Goal: Task Accomplishment & Management: Manage account settings

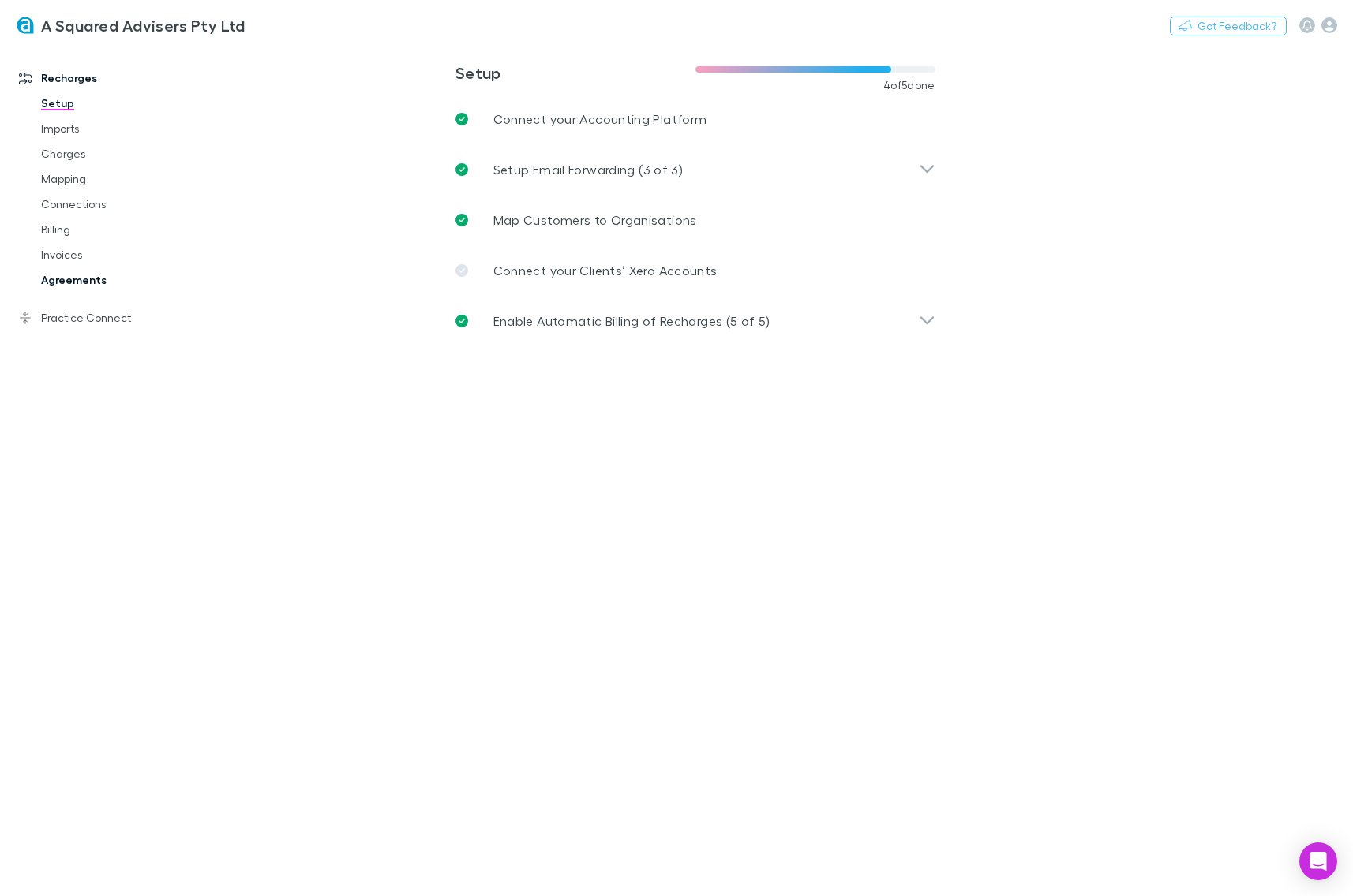
click at [79, 282] on link "Agreements" at bounding box center [112, 281] width 173 height 26
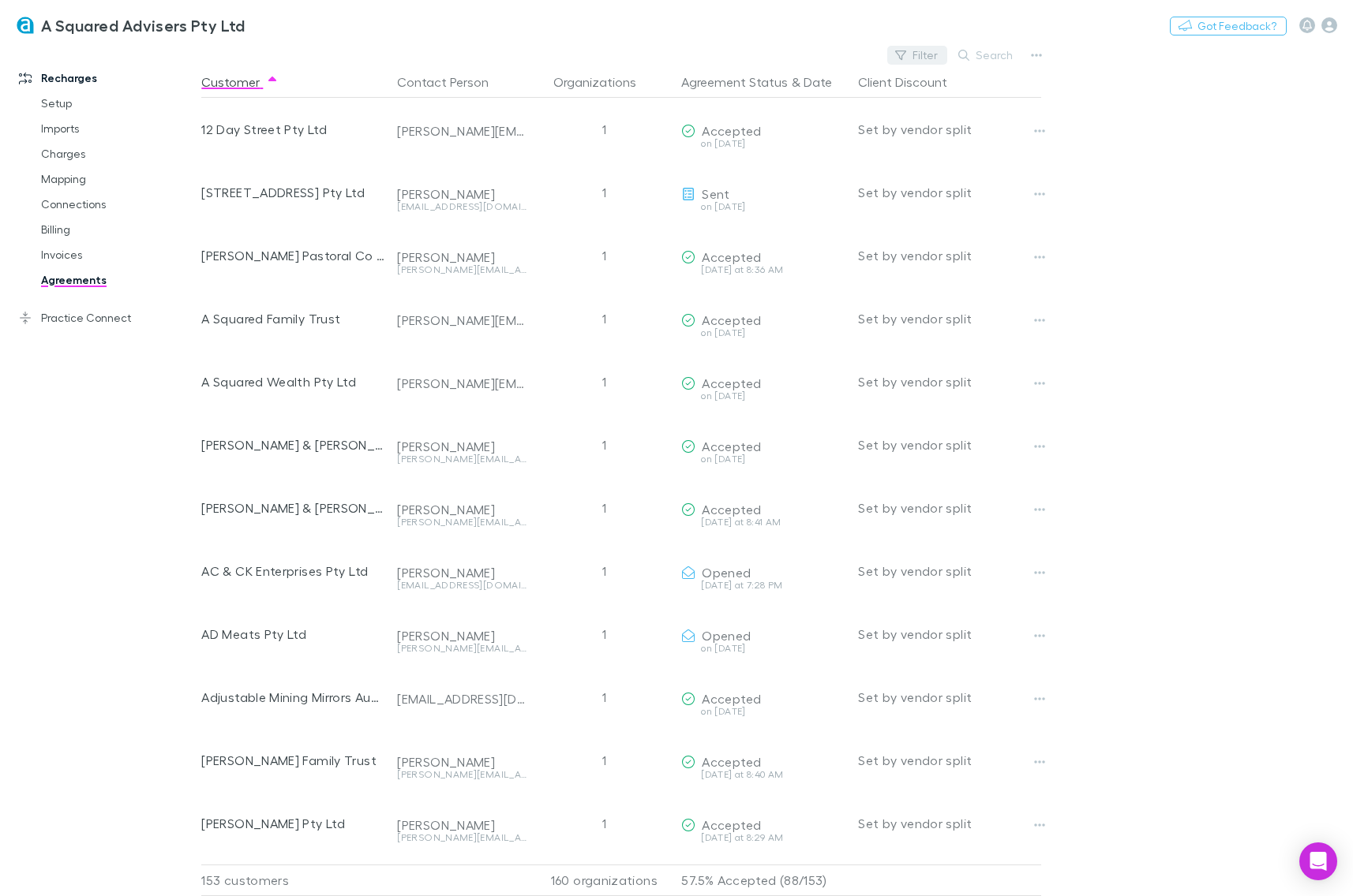
click at [918, 54] on button "Filter" at bounding box center [916, 55] width 60 height 19
type input "*"
click at [645, 33] on div at bounding box center [676, 448] width 1353 height 896
click at [926, 50] on button "Filter" at bounding box center [916, 55] width 60 height 19
click at [926, 50] on div at bounding box center [676, 448] width 1353 height 896
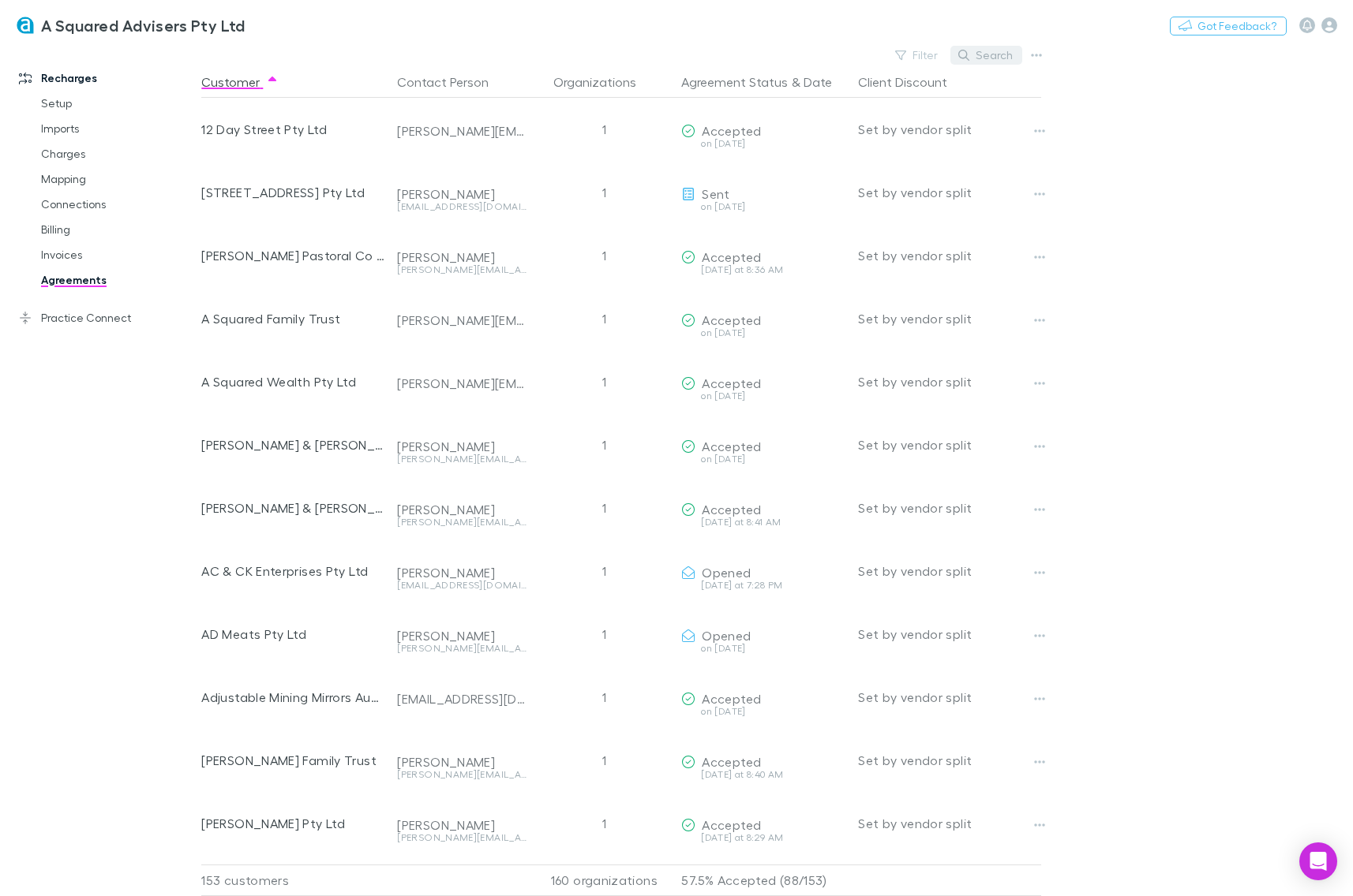
click at [979, 53] on button "Search" at bounding box center [986, 55] width 72 height 19
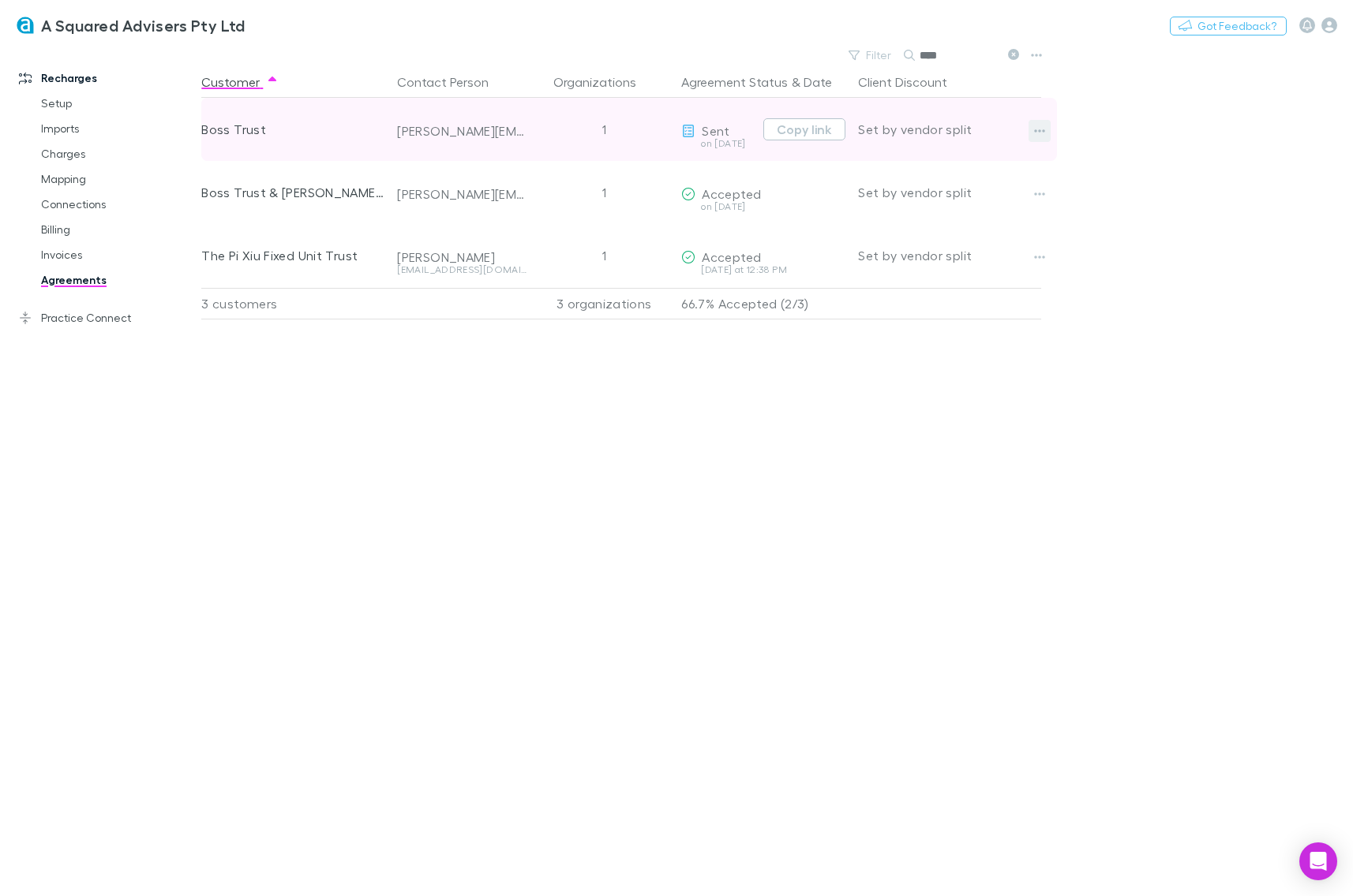
click at [1036, 133] on icon "button" at bounding box center [1040, 131] width 11 height 13
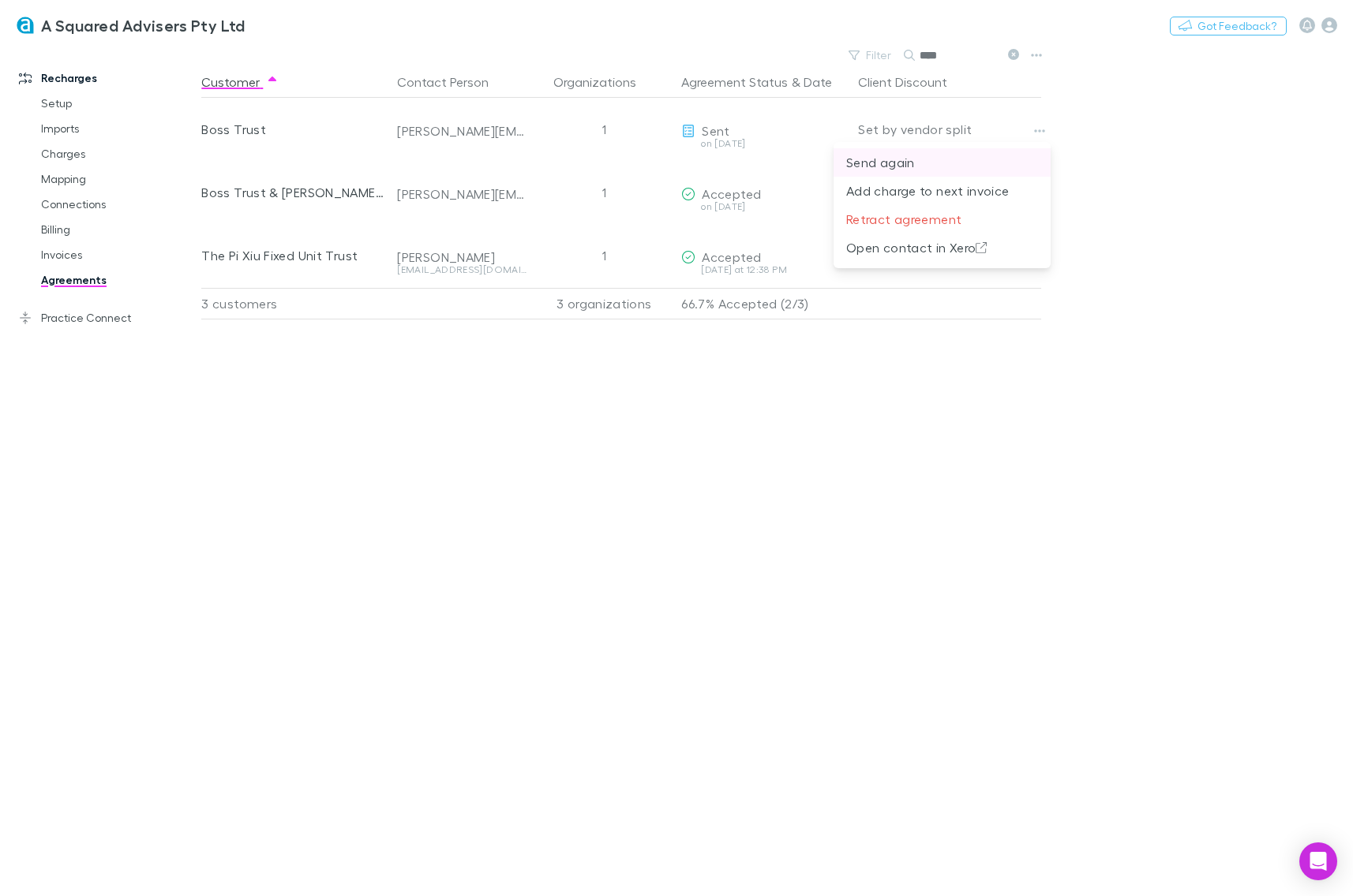
click at [888, 161] on p "Send again" at bounding box center [942, 162] width 192 height 19
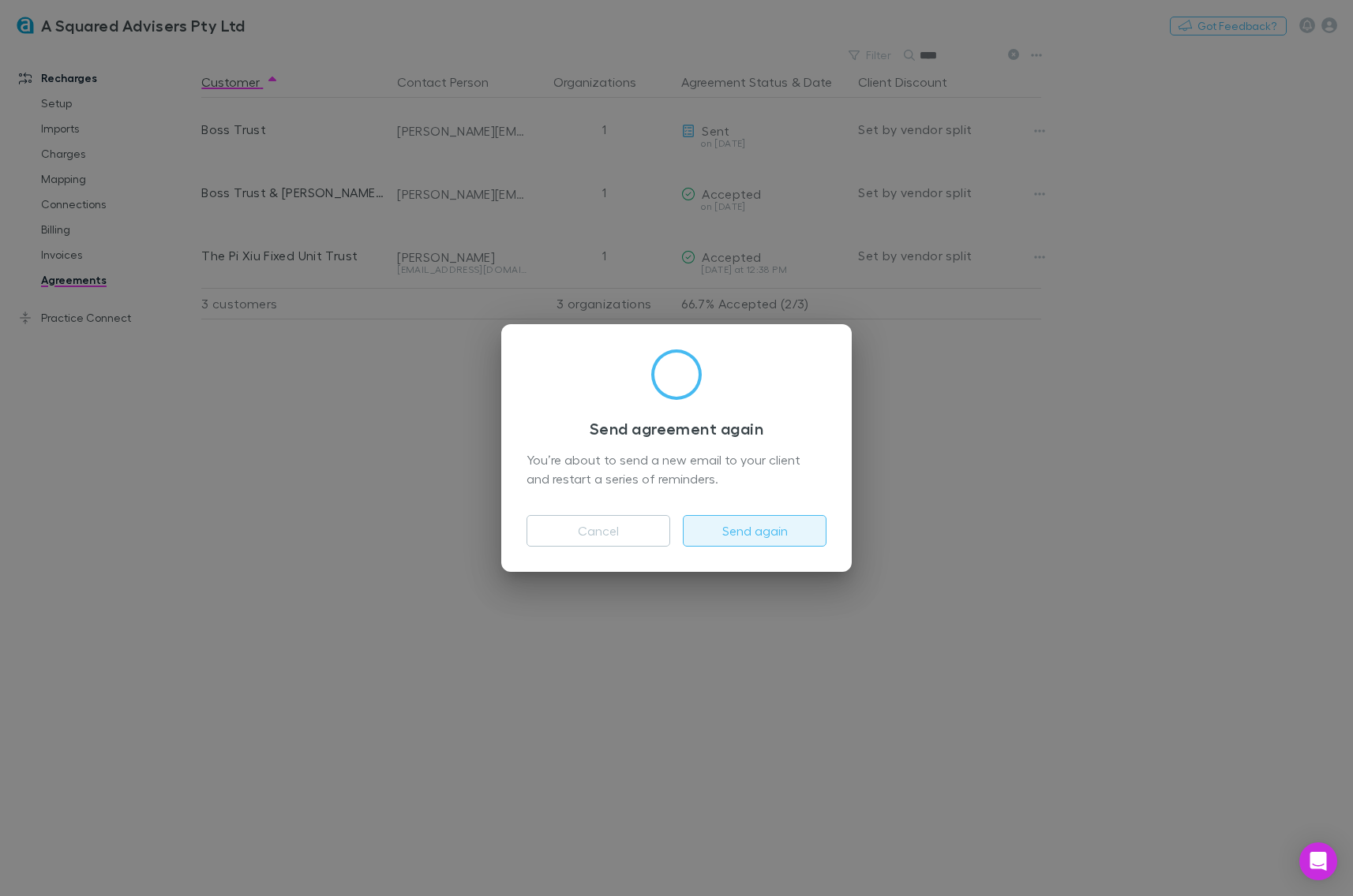
click at [756, 528] on button "Send again" at bounding box center [755, 530] width 144 height 31
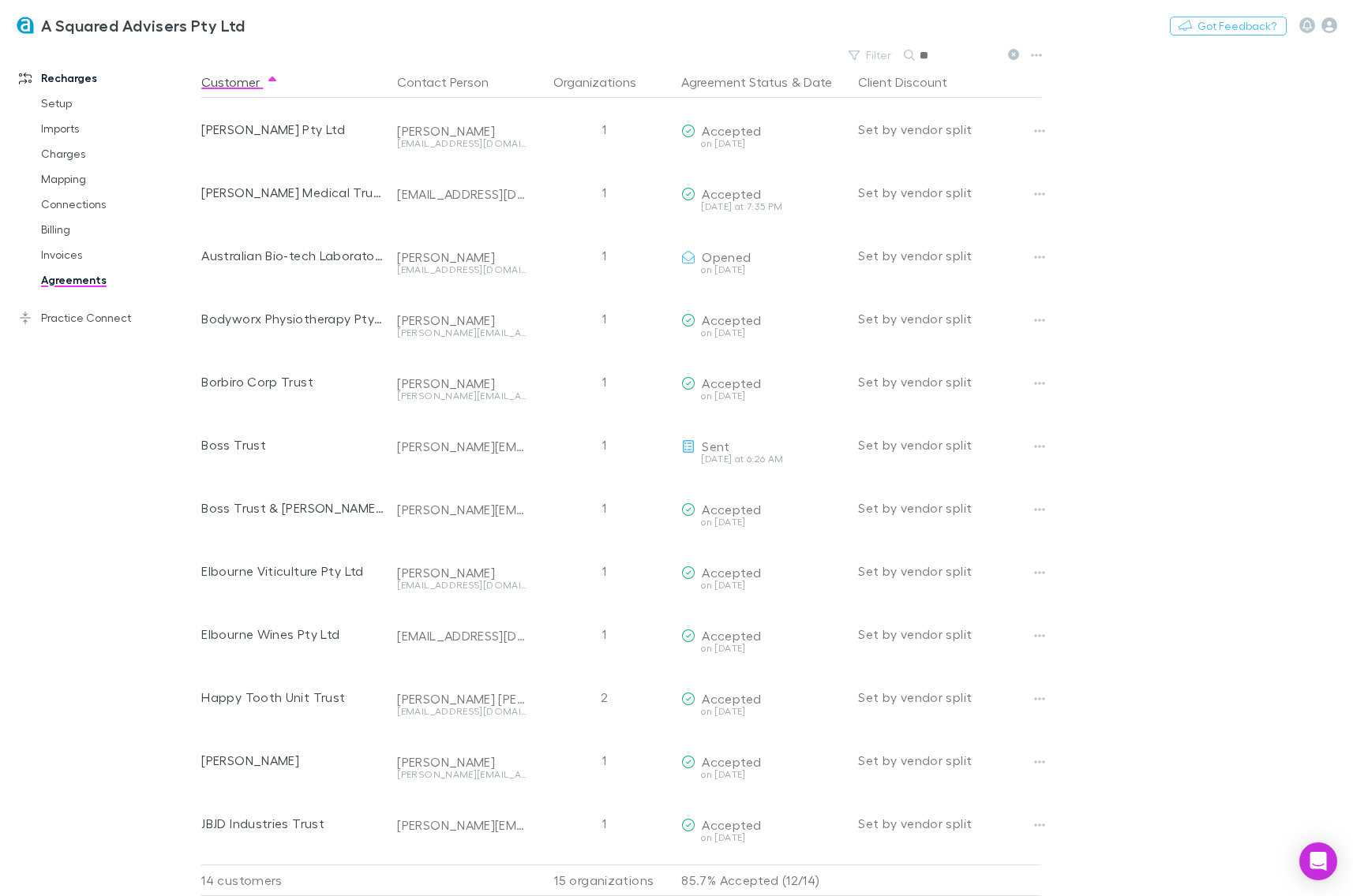
type input "*"
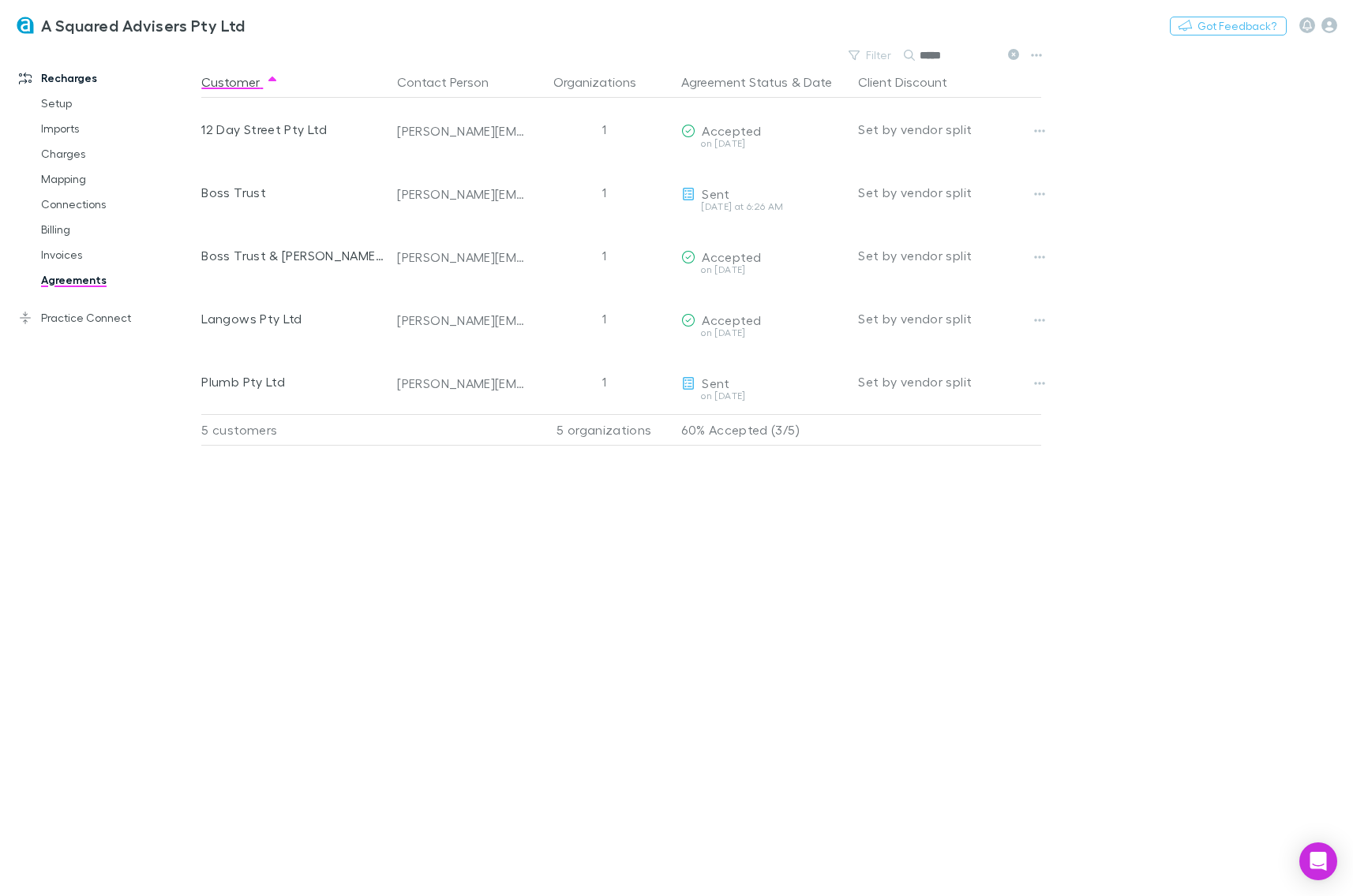
type input "*****"
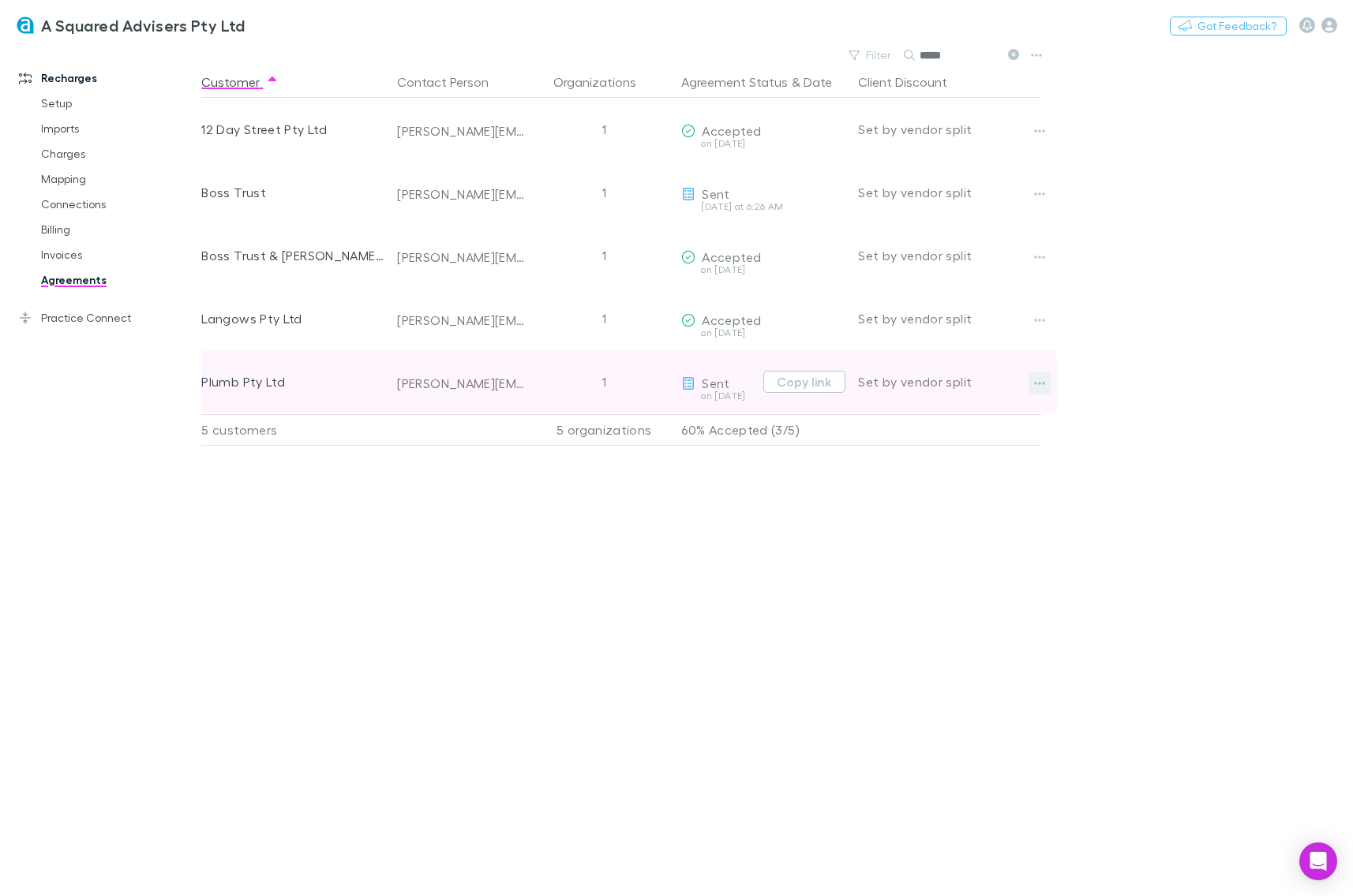
click at [1040, 385] on icon "button" at bounding box center [1040, 384] width 11 height 13
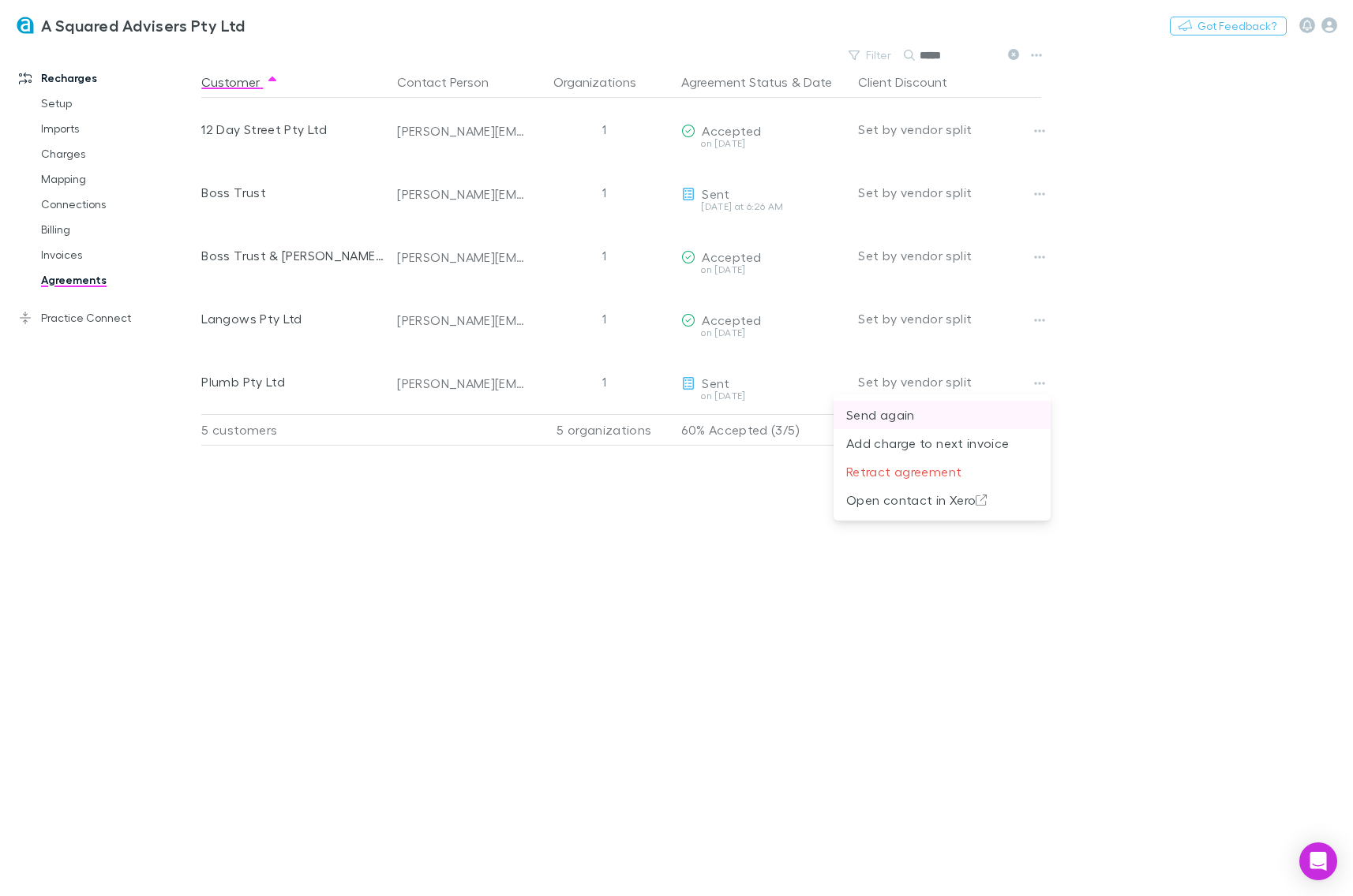
click at [900, 415] on p "Send again" at bounding box center [942, 415] width 192 height 19
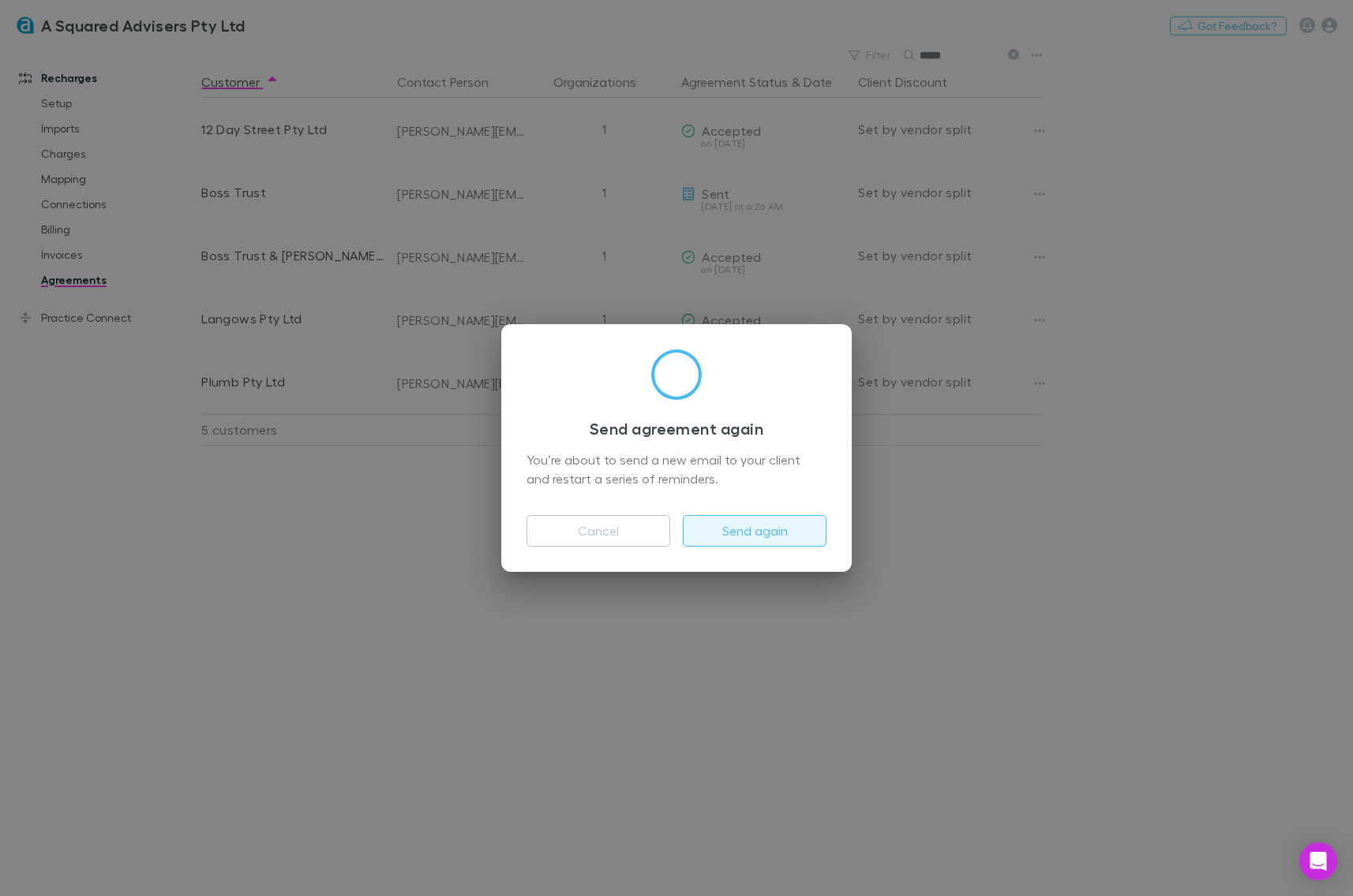
click at [797, 532] on button "Send again" at bounding box center [755, 530] width 144 height 31
